Goal: Find specific page/section: Find specific page/section

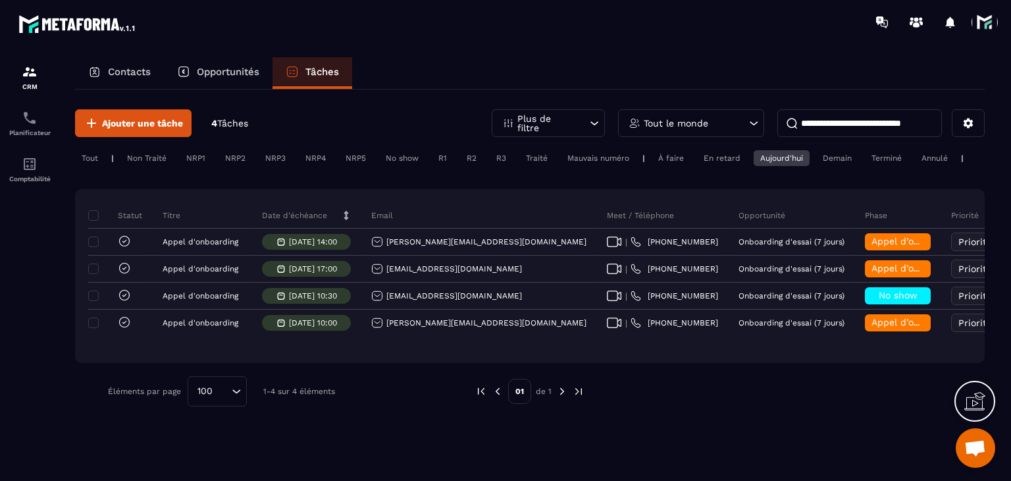
click at [795, 160] on div "Aujourd'hui" at bounding box center [782, 158] width 56 height 16
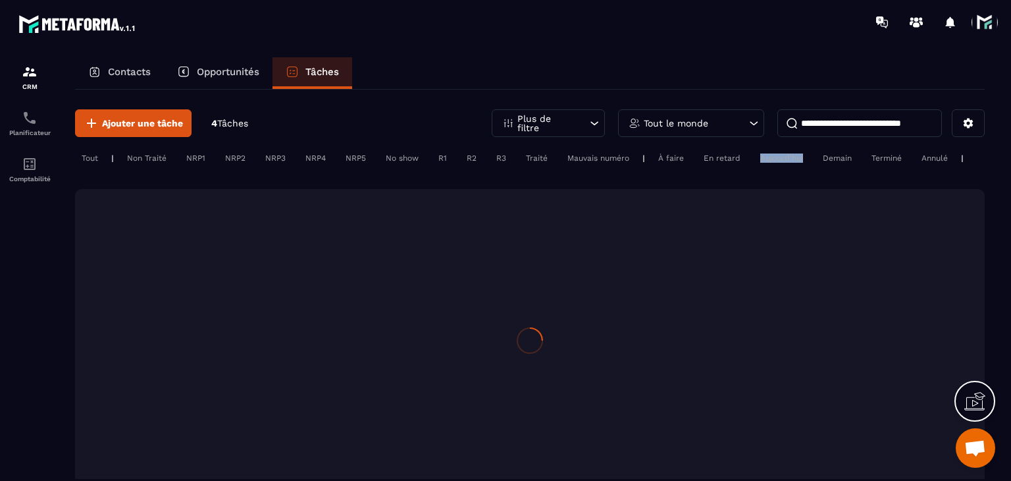
click at [795, 160] on div "Aujourd'hui" at bounding box center [782, 158] width 56 height 16
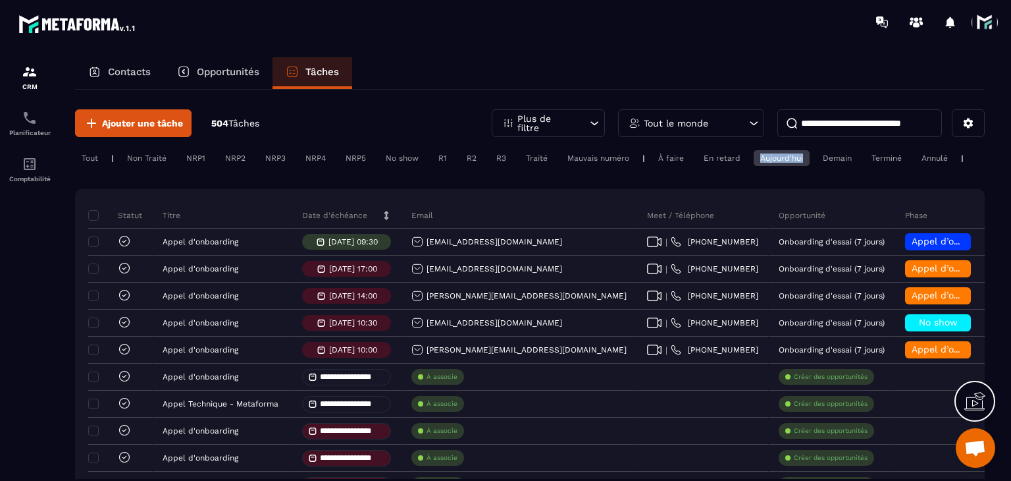
click at [685, 119] on p "Tout le monde" at bounding box center [676, 123] width 65 height 9
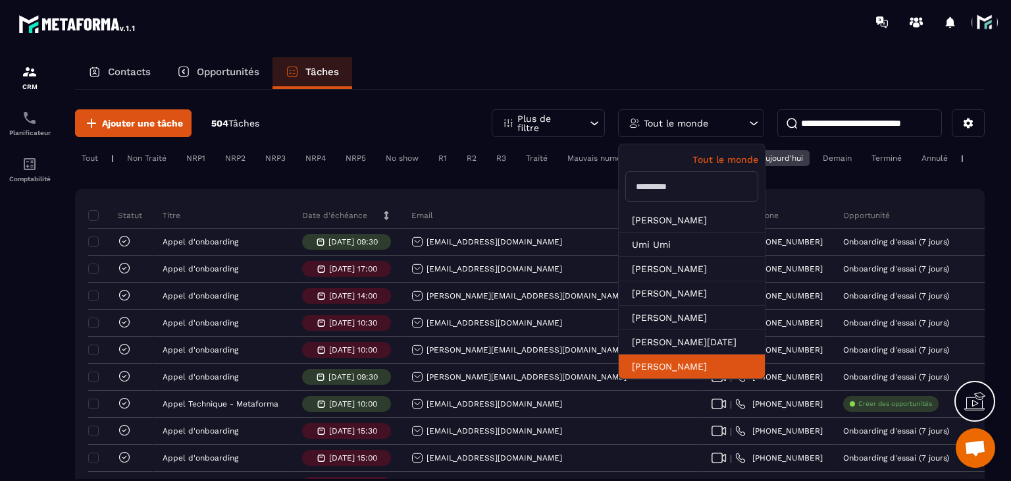
click at [654, 360] on li "[PERSON_NAME]" at bounding box center [692, 366] width 146 height 24
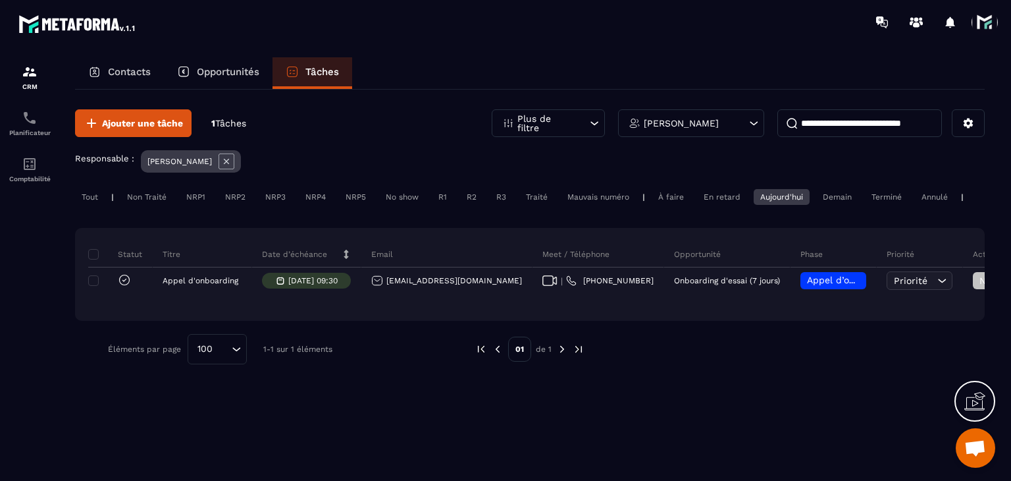
click at [729, 111] on div "[PERSON_NAME]" at bounding box center [691, 123] width 146 height 28
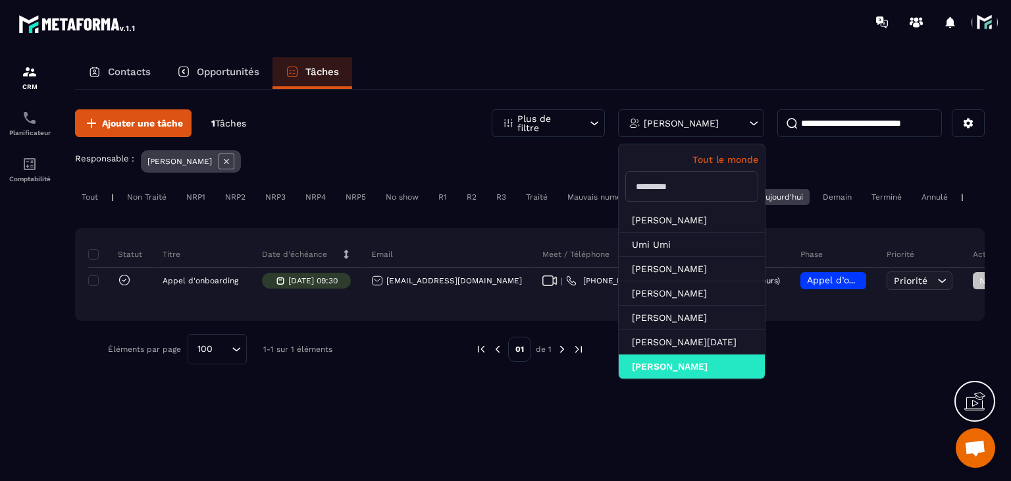
click at [735, 161] on p "Tout le monde" at bounding box center [692, 159] width 133 height 11
click at [735, 156] on p "Tout le monde" at bounding box center [692, 159] width 133 height 11
click at [595, 147] on div "Ajouter une tâche 1 Tâches Plus de filtre Tout le monde Tout le monde [PERSON_N…" at bounding box center [530, 237] width 910 height 294
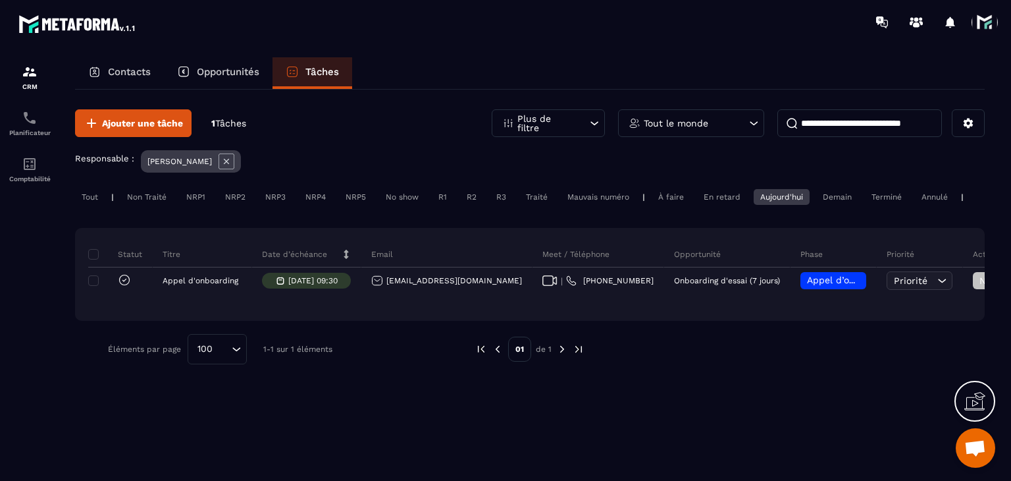
click at [724, 205] on div "Tout | Non Traité NRP1 NRP2 NRP3 NRP4 NRP5 No show R1 R2 R3 Traité Mauvais numé…" at bounding box center [530, 198] width 910 height 19
click at [714, 200] on div "En retard" at bounding box center [722, 197] width 50 height 16
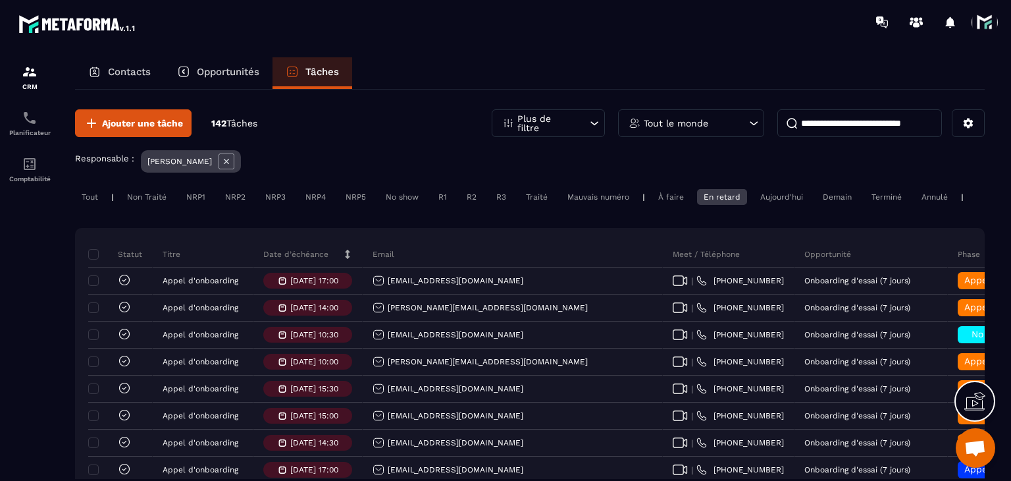
click at [229, 162] on icon at bounding box center [227, 161] width 16 height 16
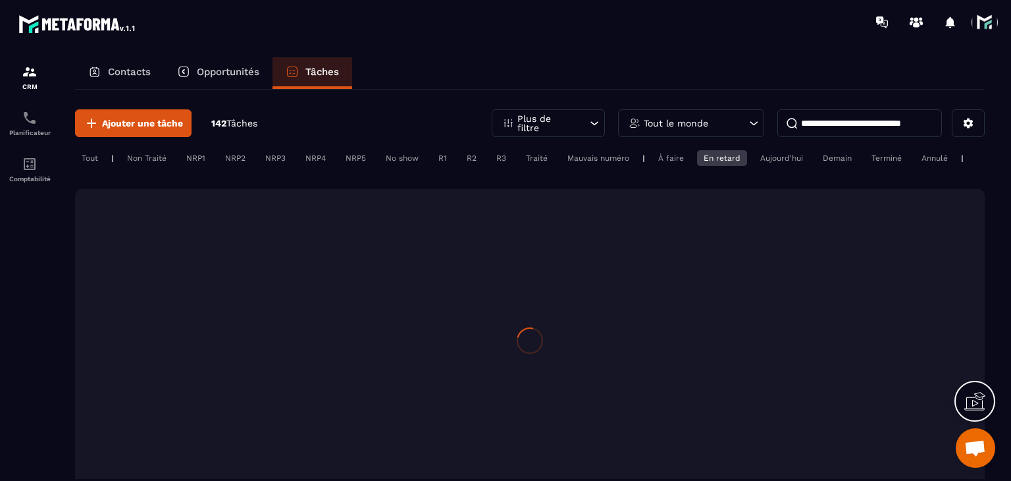
click at [785, 159] on div "Aujourd'hui" at bounding box center [782, 158] width 56 height 16
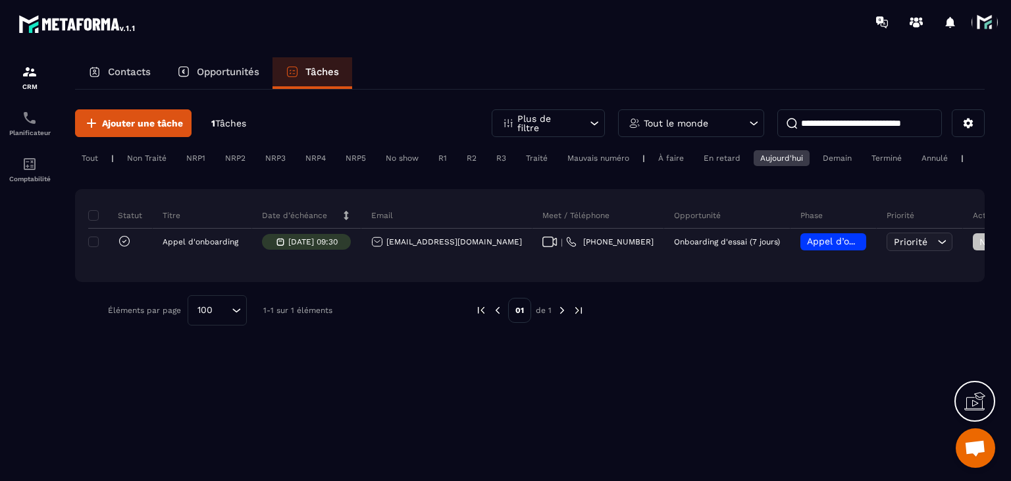
click at [793, 163] on div "Aujourd'hui" at bounding box center [782, 158] width 56 height 16
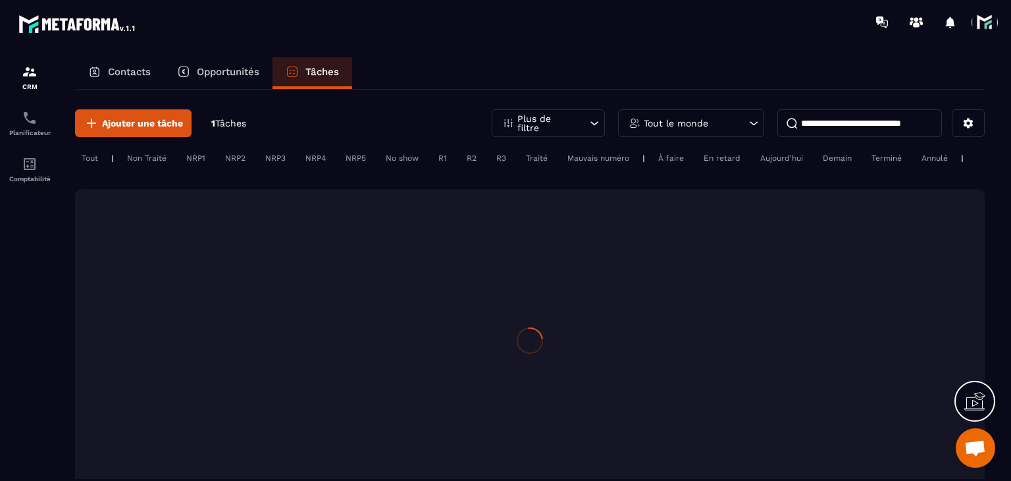
click at [787, 157] on div "Aujourd'hui" at bounding box center [782, 158] width 56 height 16
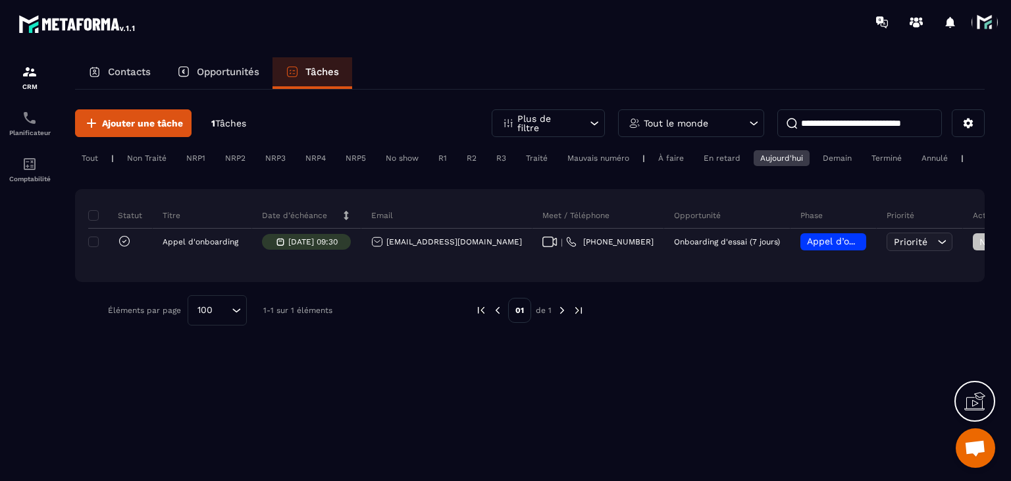
click at [693, 119] on p "Tout le monde" at bounding box center [676, 123] width 65 height 9
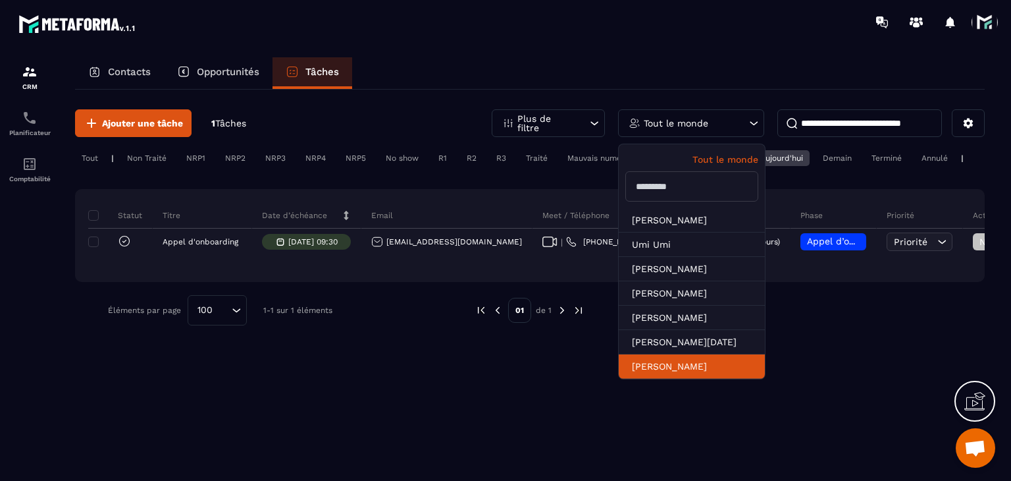
click at [646, 365] on li "[PERSON_NAME]" at bounding box center [692, 366] width 146 height 24
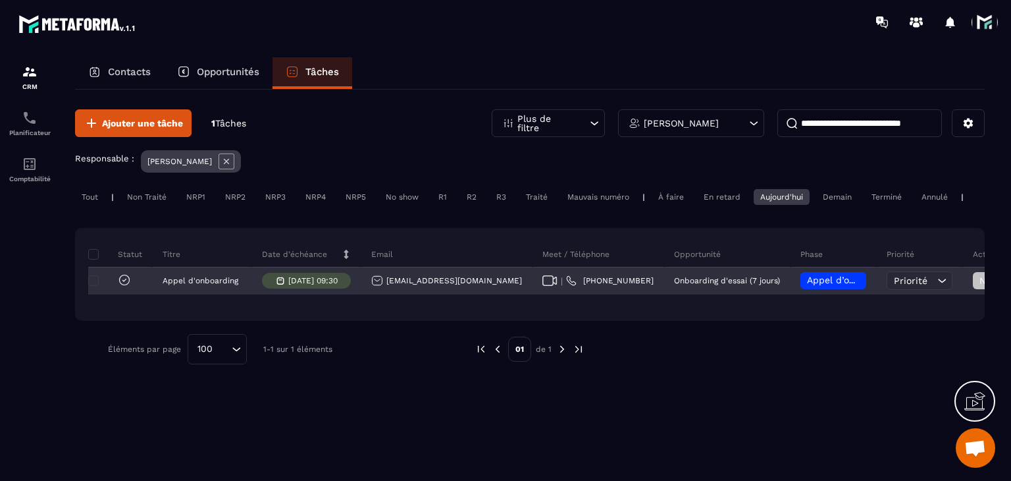
click at [442, 286] on div "[EMAIL_ADDRESS][DOMAIN_NAME]" at bounding box center [446, 281] width 151 height 12
